Goal: Transaction & Acquisition: Book appointment/travel/reservation

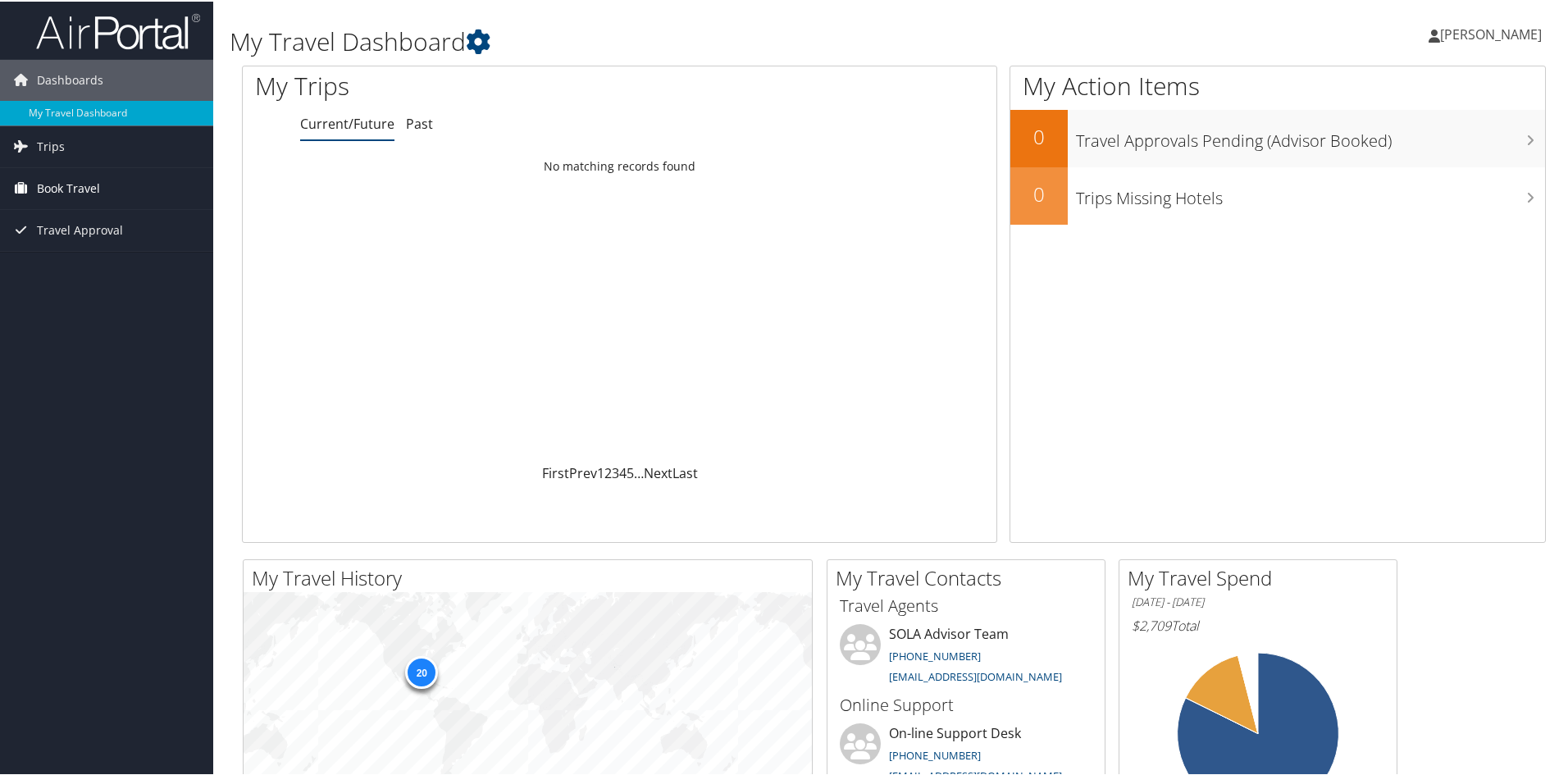
click at [76, 189] on span "Book Travel" at bounding box center [69, 187] width 63 height 41
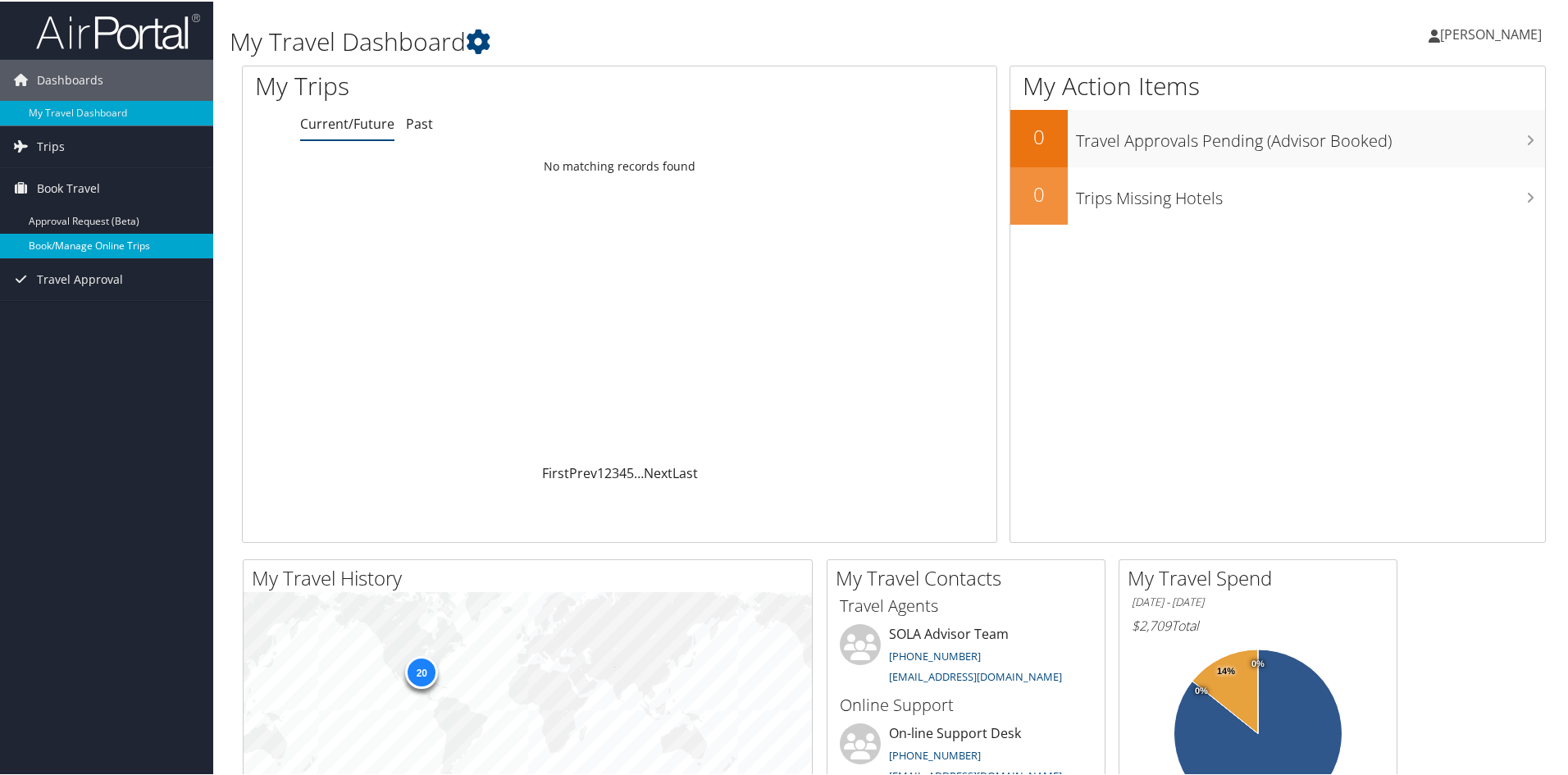
click at [111, 235] on link "Book/Manage Online Trips" at bounding box center [106, 244] width 213 height 25
